Goal: Information Seeking & Learning: Check status

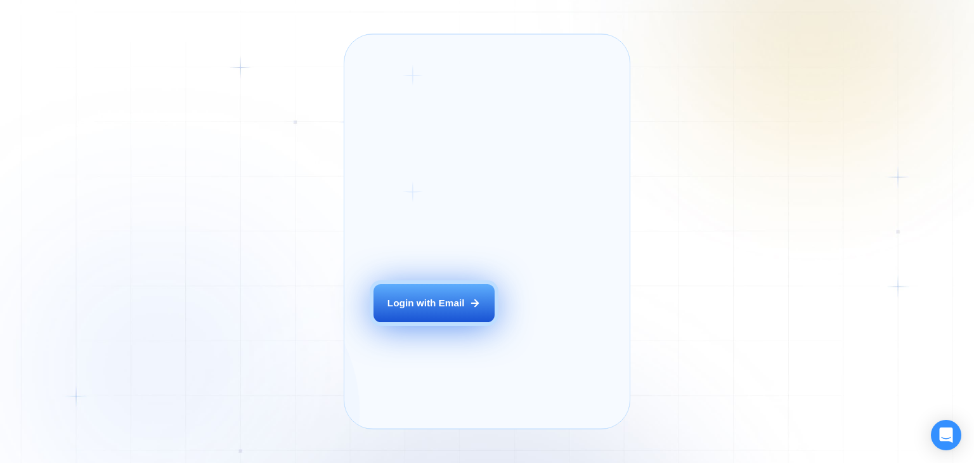
click at [449, 309] on div "Login with Email" at bounding box center [425, 302] width 77 height 13
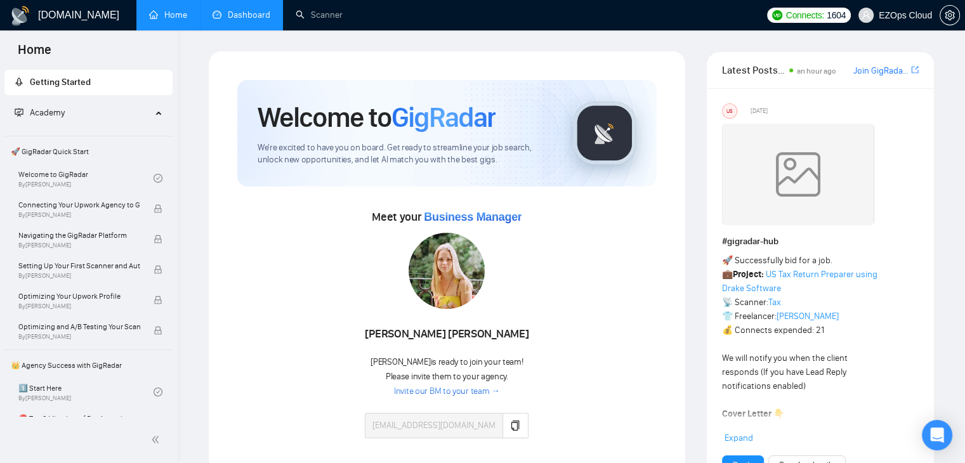
click at [212, 15] on link "Dashboard" at bounding box center [241, 15] width 58 height 11
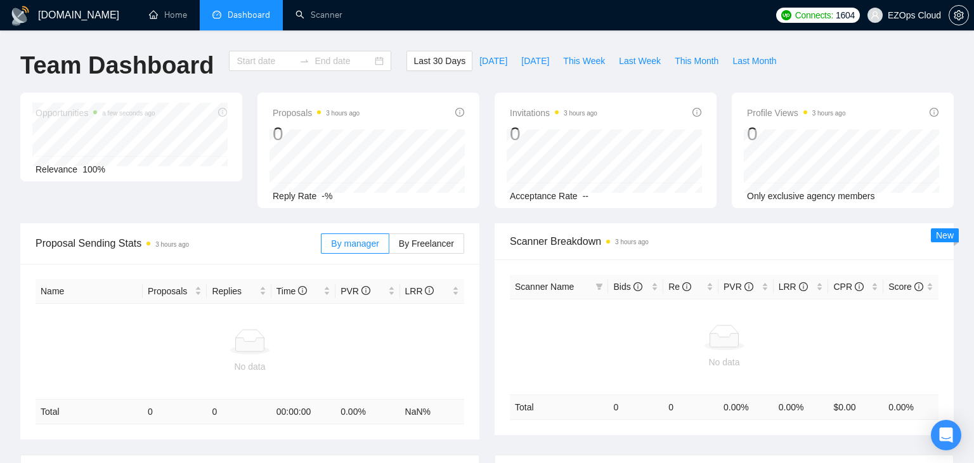
type input "[DATE]"
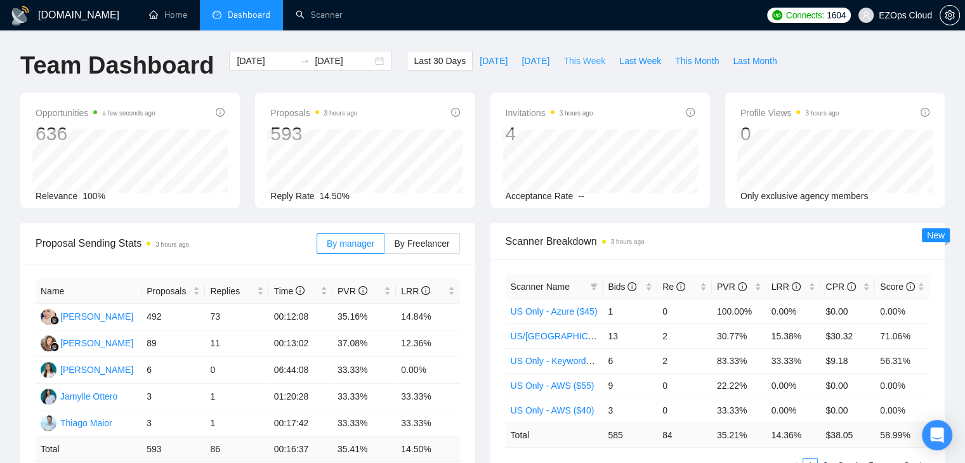
click at [563, 60] on span "This Week" at bounding box center [584, 61] width 42 height 14
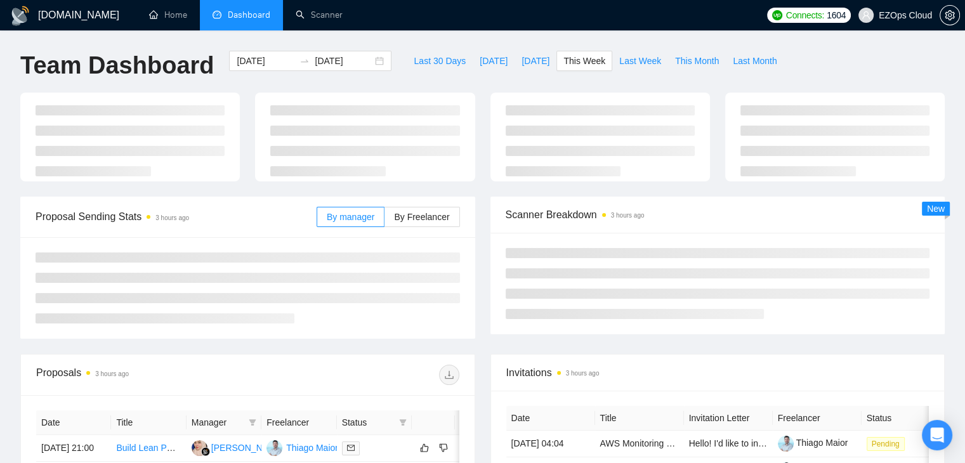
type input "[DATE]"
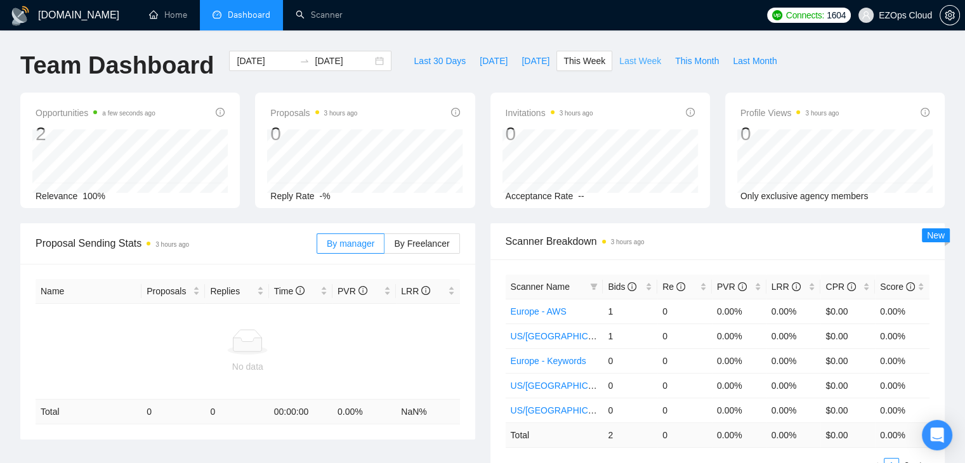
click at [619, 67] on span "Last Week" at bounding box center [640, 61] width 42 height 14
type input "[DATE]"
